Goal: Navigation & Orientation: Find specific page/section

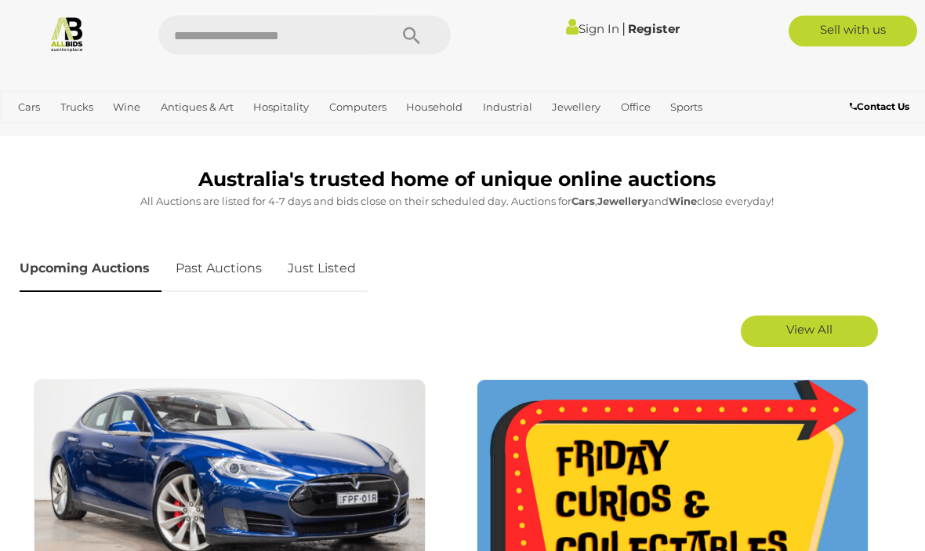
scroll to position [670, 0]
click at [834, 343] on link "View All" at bounding box center [809, 330] width 137 height 31
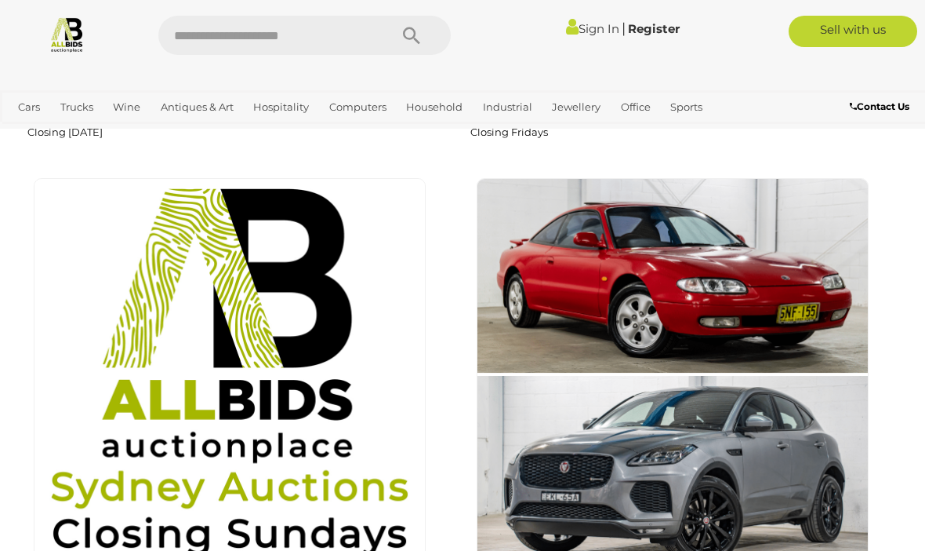
scroll to position [1343, 0]
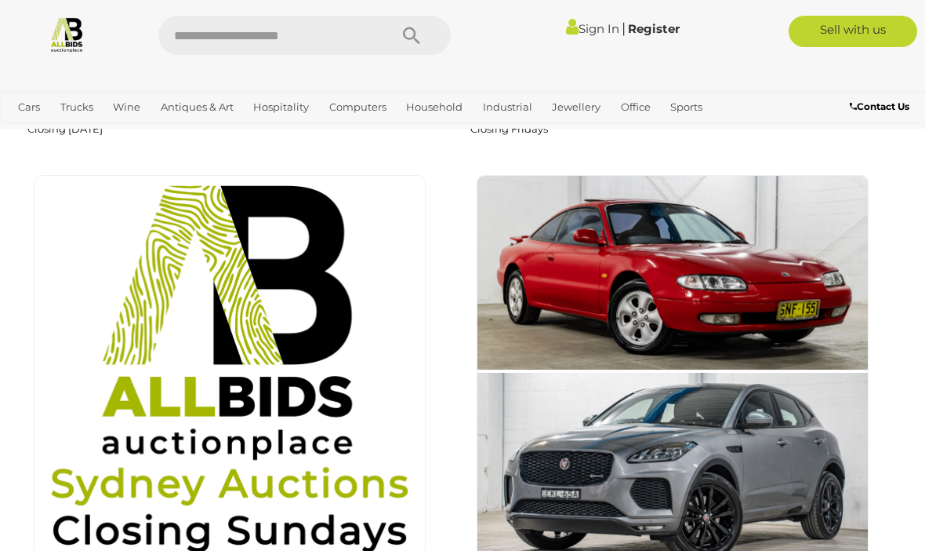
click at [154, 276] on img at bounding box center [230, 371] width 392 height 392
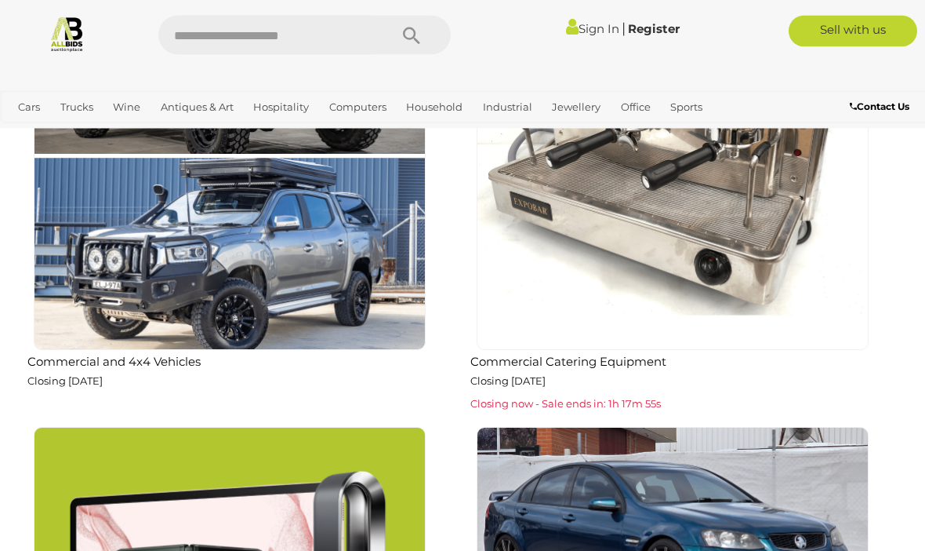
scroll to position [2029, 0]
click at [831, 333] on img at bounding box center [673, 154] width 392 height 392
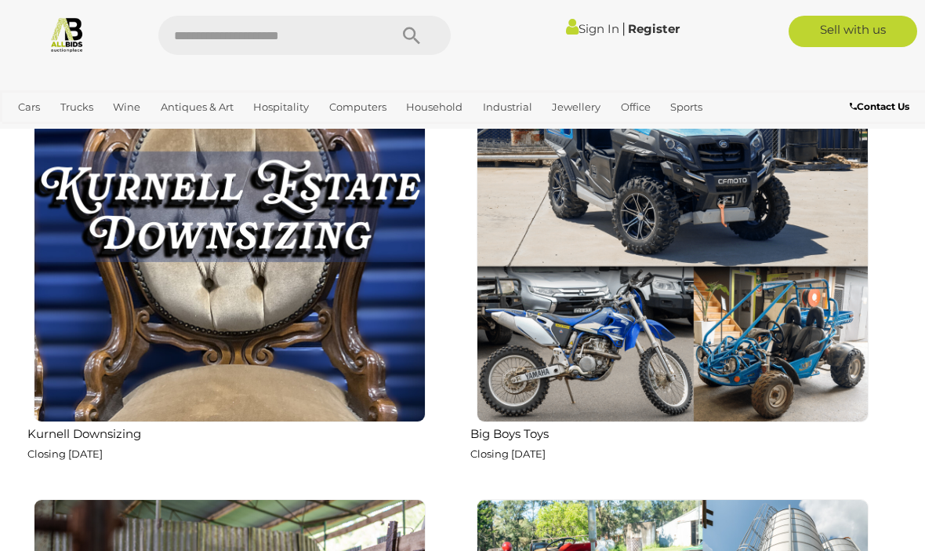
scroll to position [6178, 0]
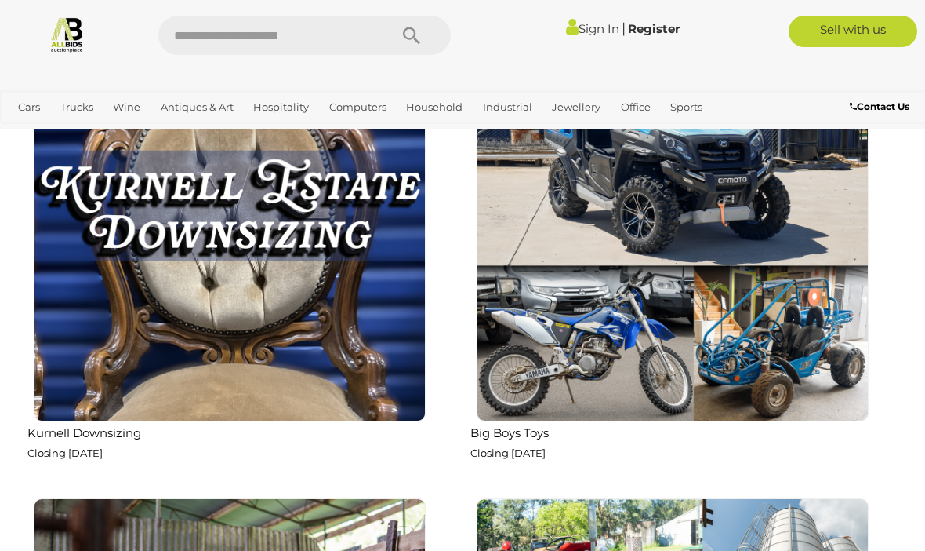
click at [820, 345] on img at bounding box center [673, 225] width 392 height 392
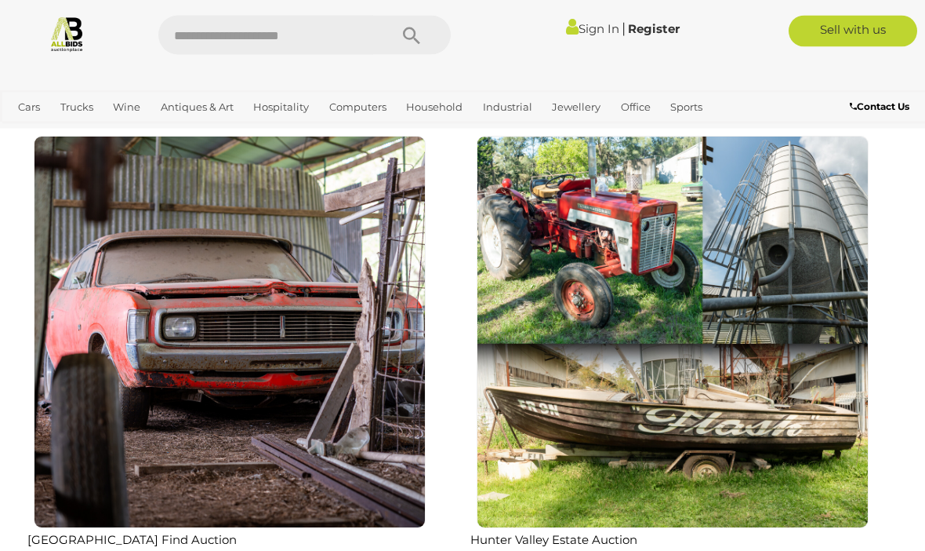
scroll to position [6540, 0]
click at [138, 260] on img at bounding box center [230, 332] width 392 height 392
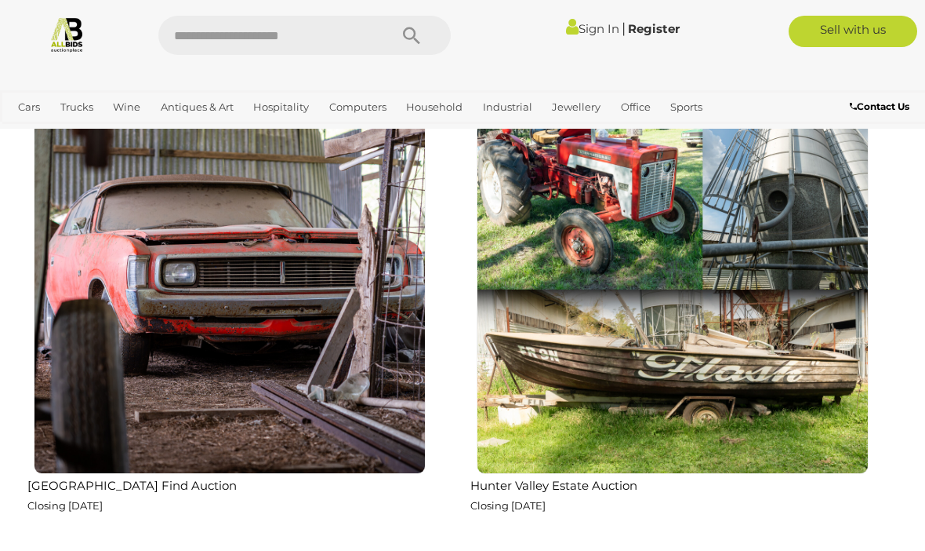
click at [828, 329] on img at bounding box center [673, 278] width 392 height 392
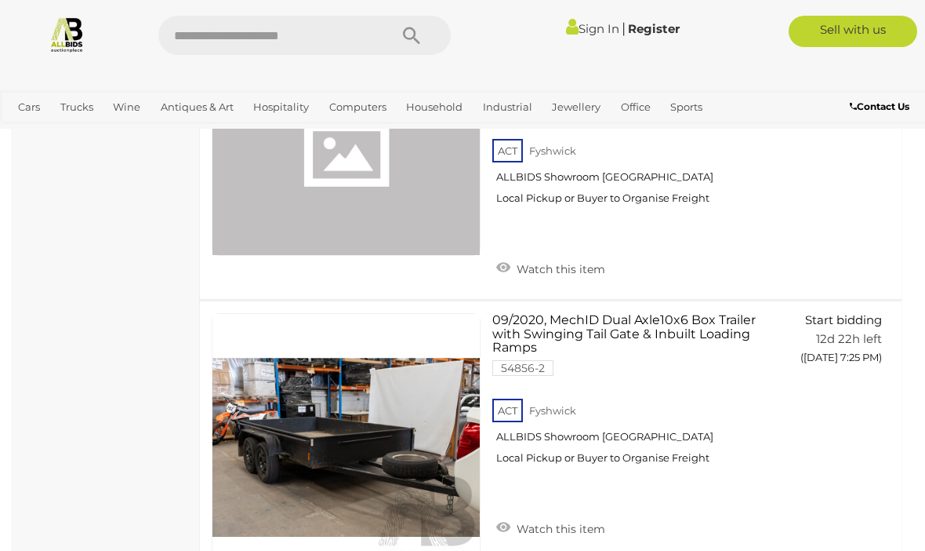
click at [82, 268] on div "Big Boys Toys Alert this sale Location" at bounding box center [106, 31] width 188 height 2509
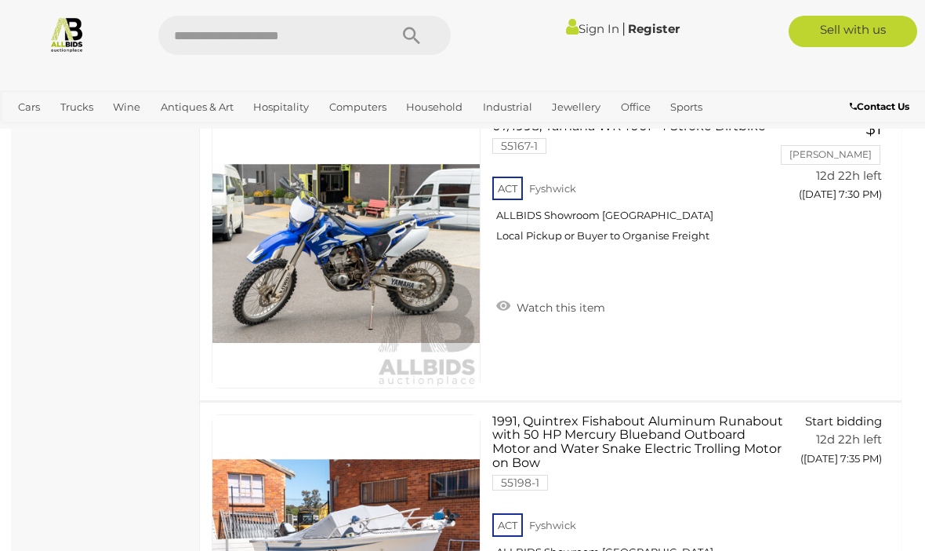
scroll to position [1867, 0]
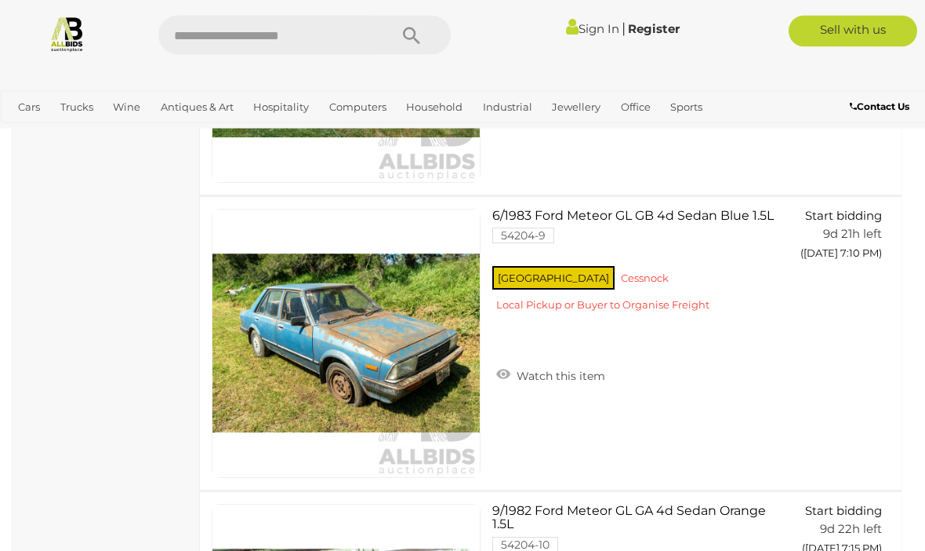
scroll to position [1804, 0]
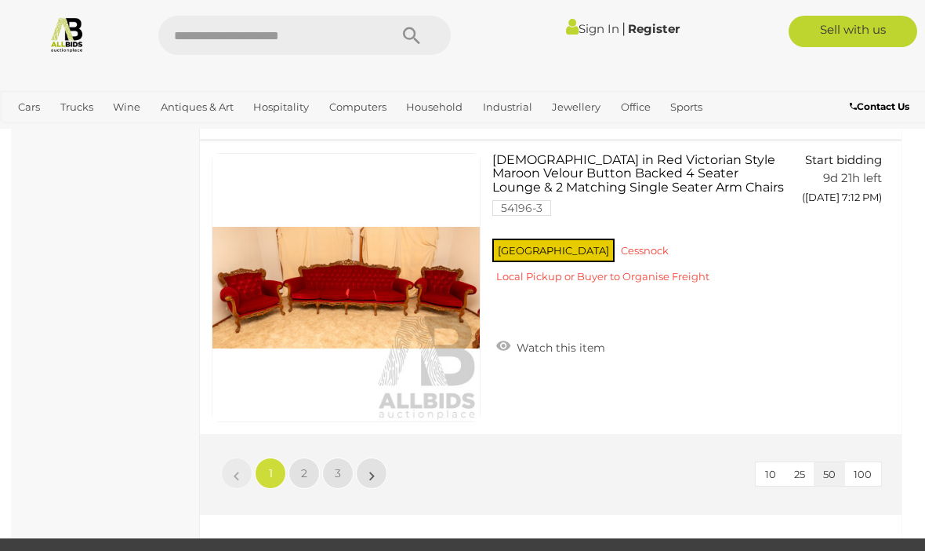
scroll to position [14585, 0]
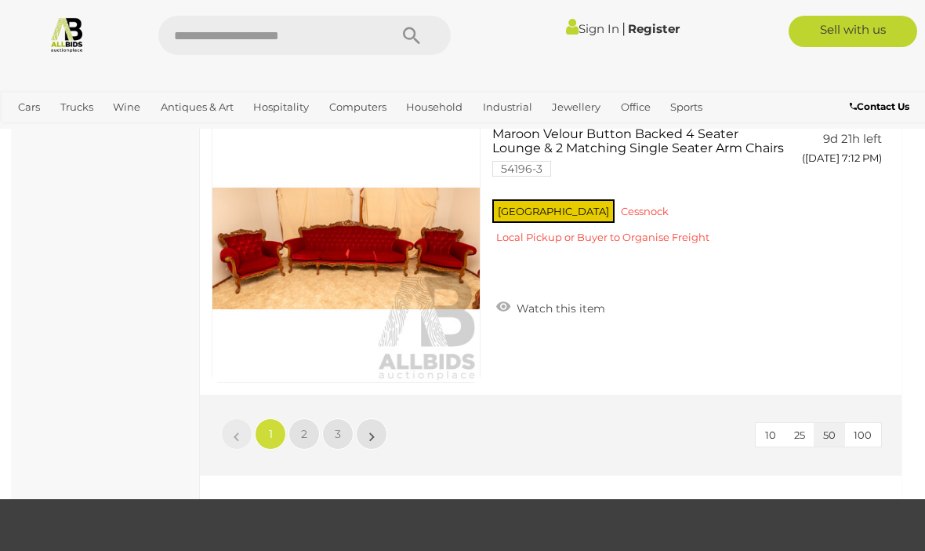
click at [307, 425] on link "2" at bounding box center [304, 433] width 31 height 31
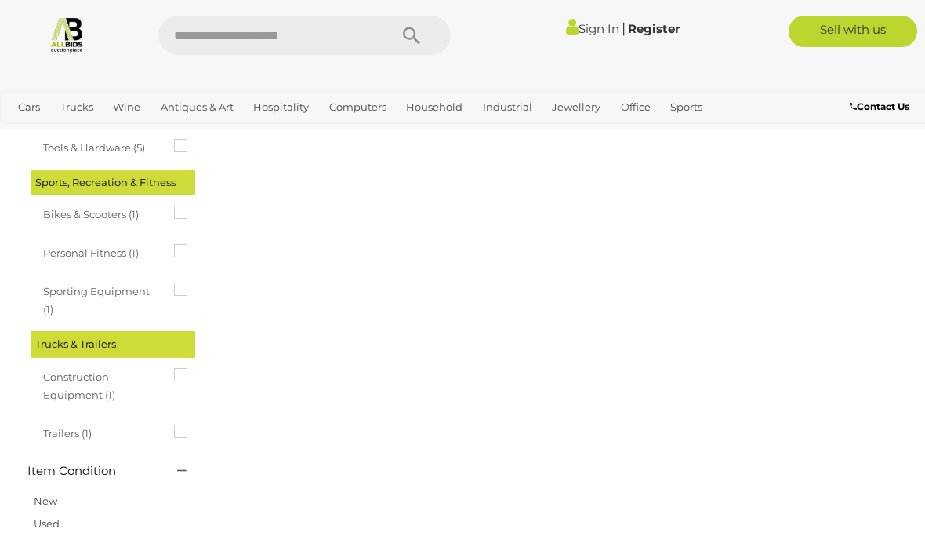
scroll to position [82, 0]
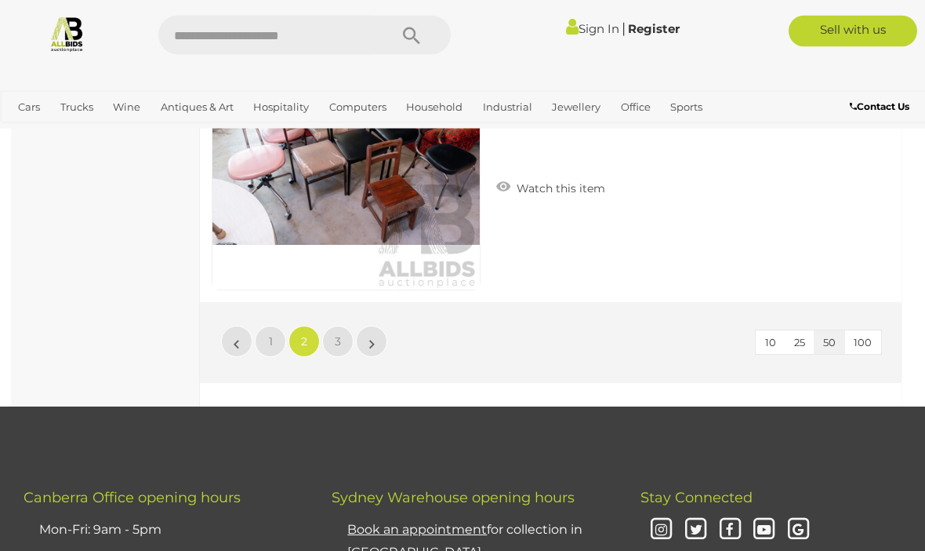
scroll to position [14677, 0]
click at [336, 334] on span "3" at bounding box center [338, 341] width 6 height 14
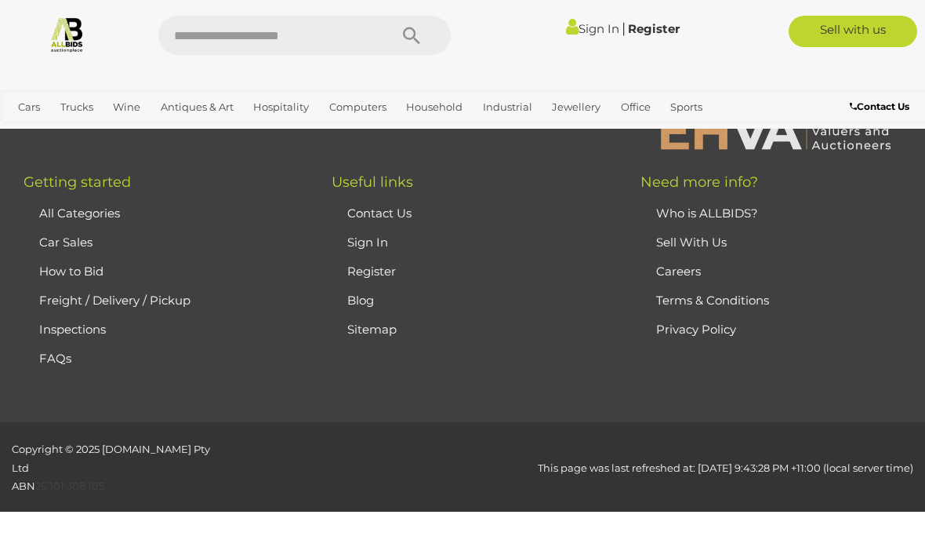
scroll to position [82, 0]
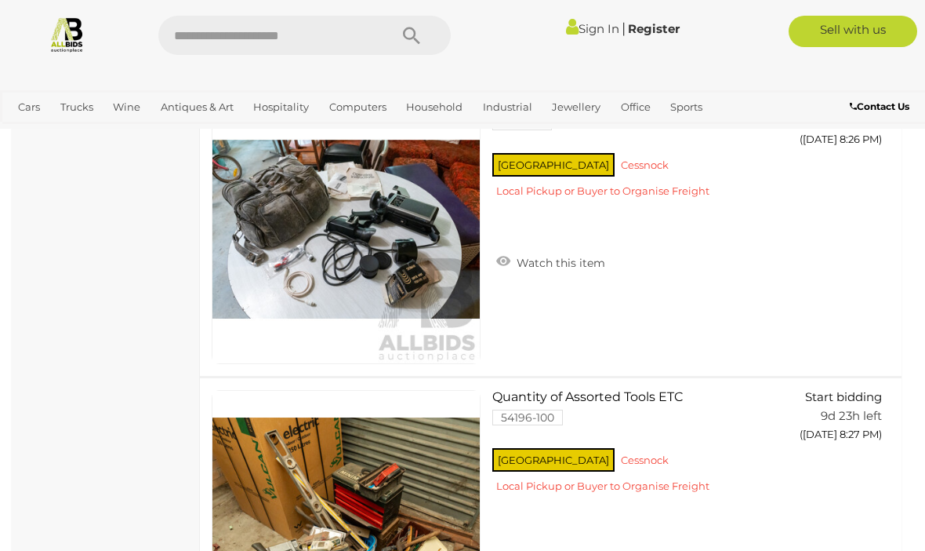
scroll to position [7221, 0]
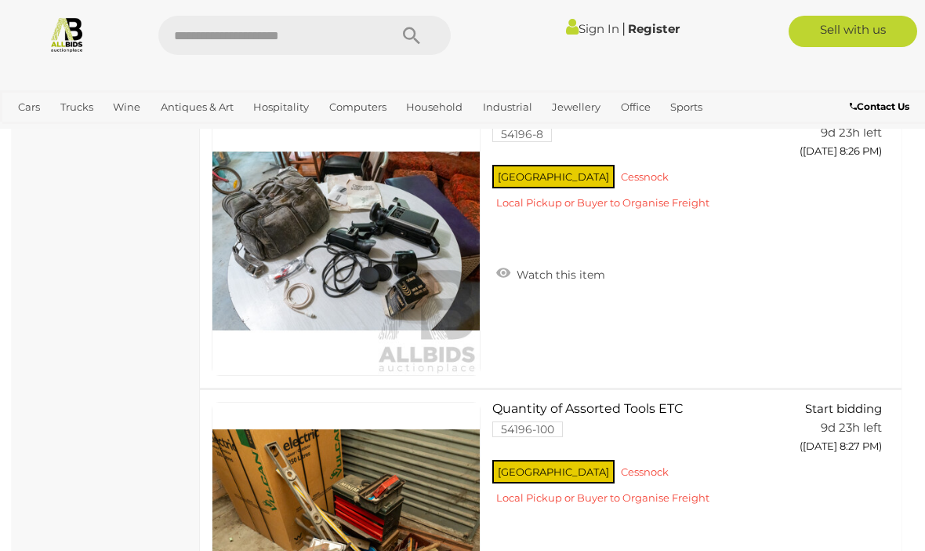
click at [75, 45] on img at bounding box center [67, 34] width 37 height 37
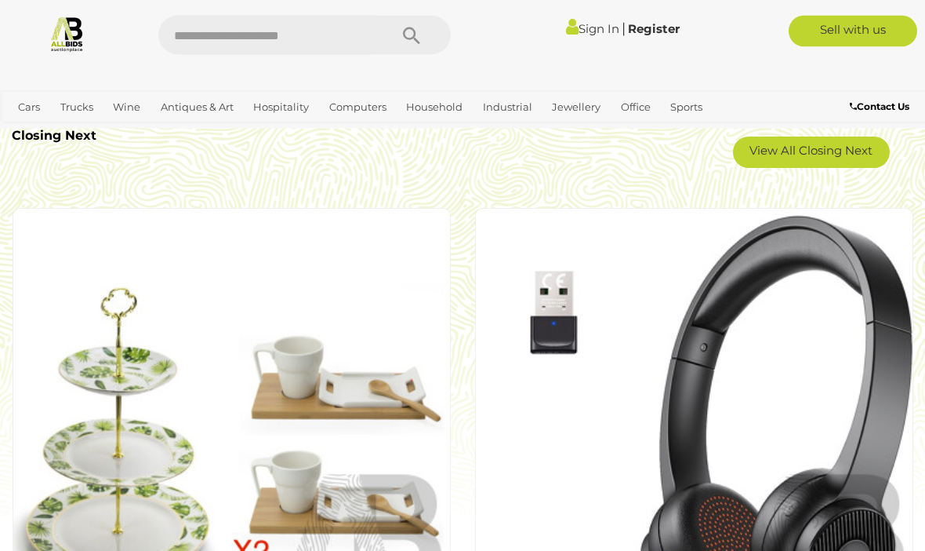
scroll to position [2906, 0]
